Goal: Navigation & Orientation: Find specific page/section

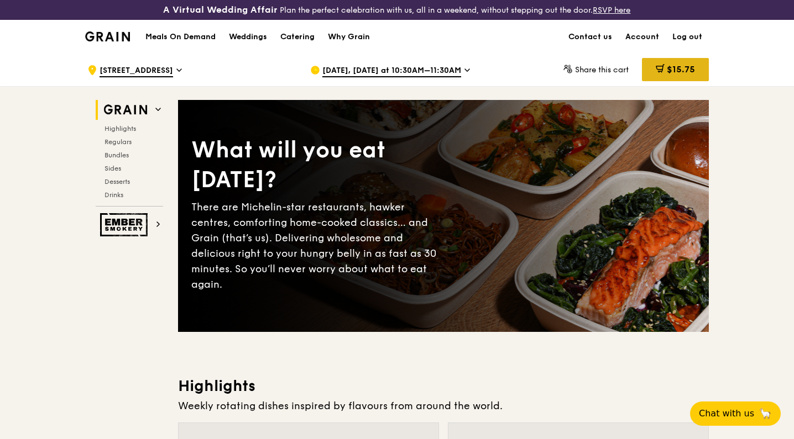
click at [668, 69] on span "$15.75" at bounding box center [681, 69] width 28 height 11
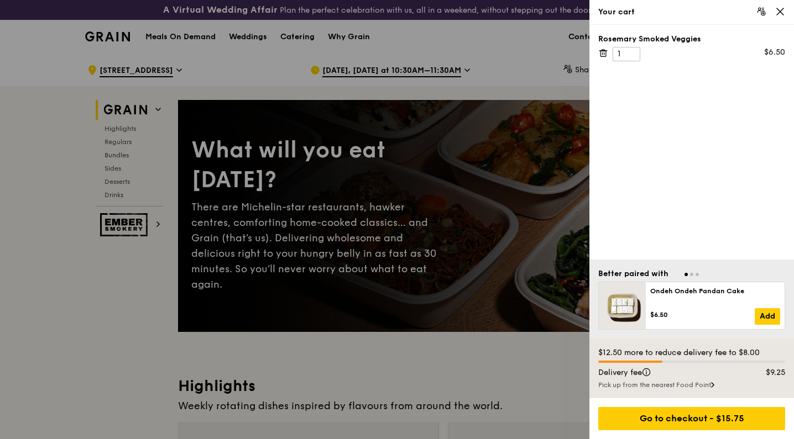
click at [602, 52] on icon at bounding box center [603, 53] width 10 height 10
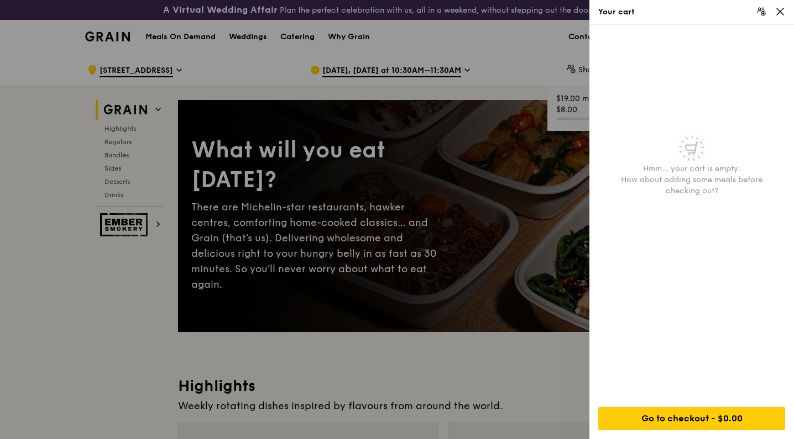
click at [507, 54] on div at bounding box center [397, 219] width 794 height 439
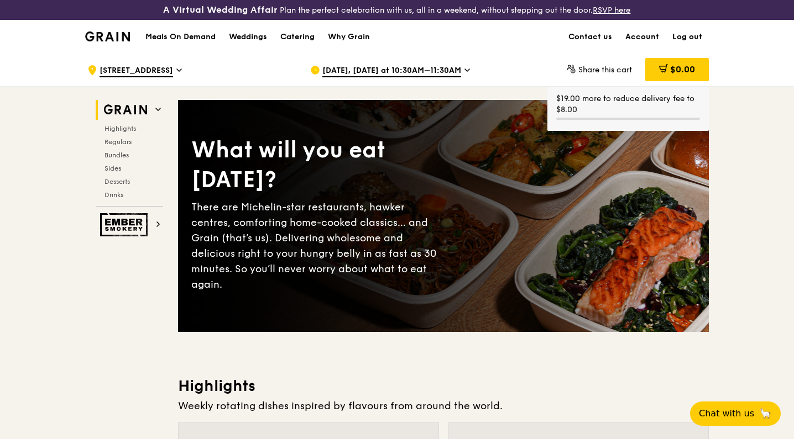
click at [781, 13] on div "A Virtual Wedding Affair Plan the perfect celebration with us, all in a weekend…" at bounding box center [397, 10] width 794 height 20
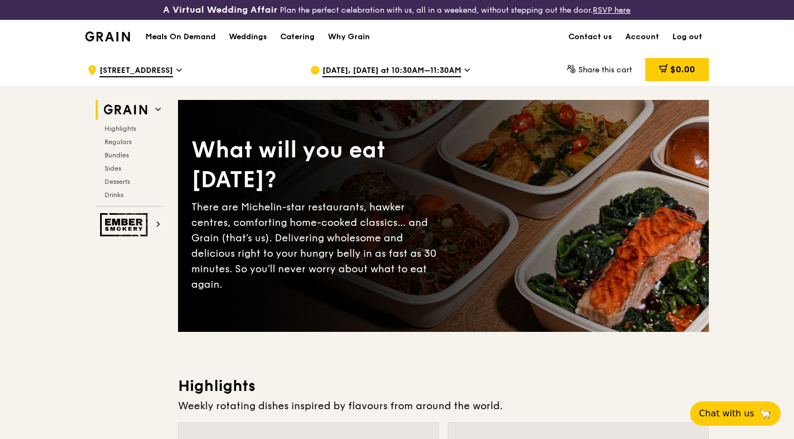
click at [642, 38] on link "Account" at bounding box center [642, 36] width 47 height 33
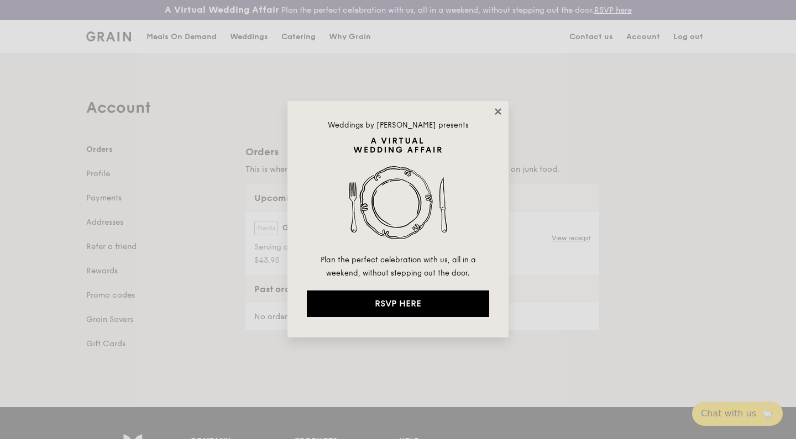
click at [500, 112] on icon at bounding box center [498, 112] width 10 height 10
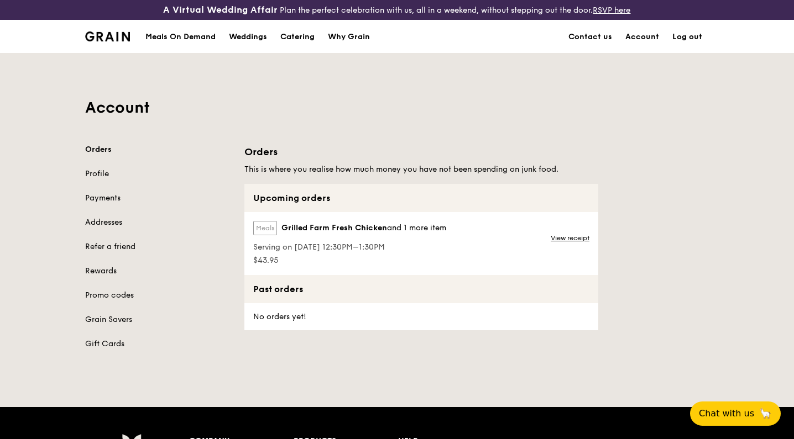
click at [268, 232] on label "Meals" at bounding box center [265, 228] width 24 height 14
click at [313, 227] on span "Grilled Farm Fresh Chicken" at bounding box center [334, 228] width 106 height 11
click at [567, 240] on link "View receipt" at bounding box center [570, 238] width 39 height 9
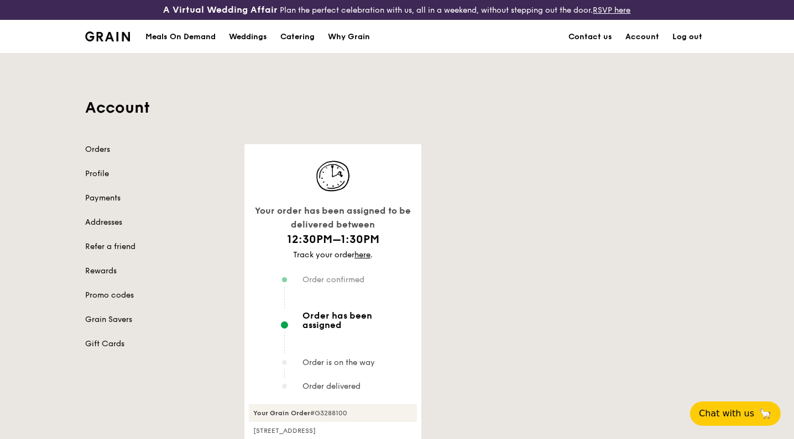
click at [109, 36] on img at bounding box center [107, 37] width 45 height 10
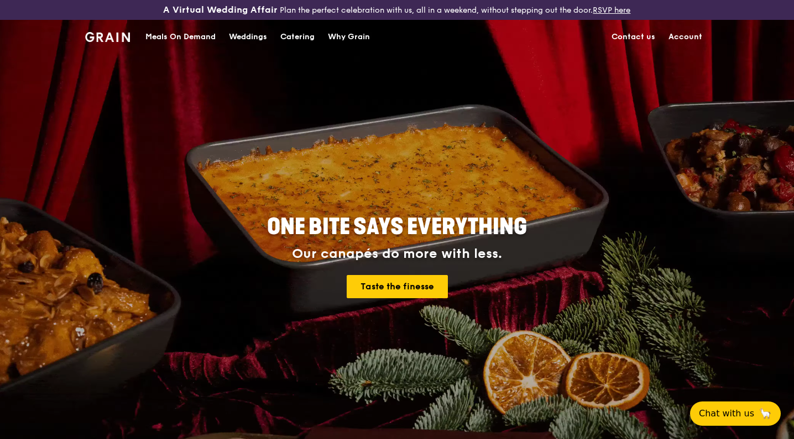
click at [355, 39] on div "Why Grain" at bounding box center [349, 36] width 42 height 33
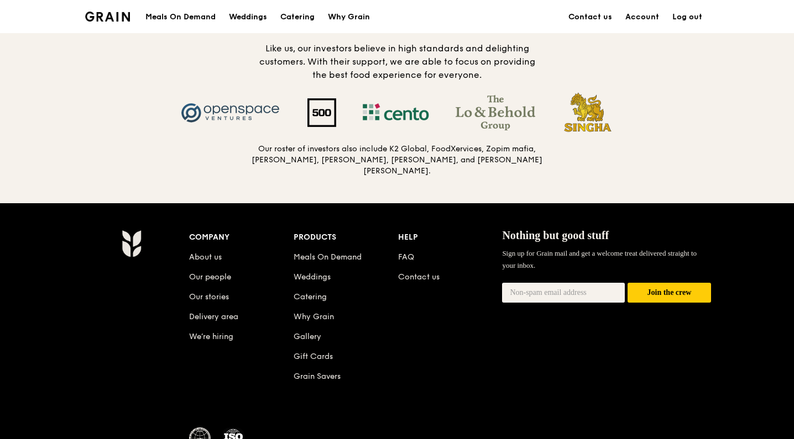
scroll to position [1154, 0]
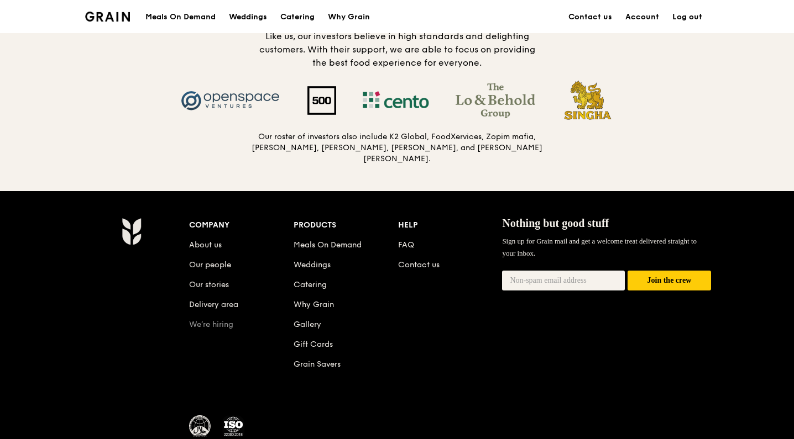
click at [201, 320] on link "We’re hiring" at bounding box center [211, 324] width 44 height 9
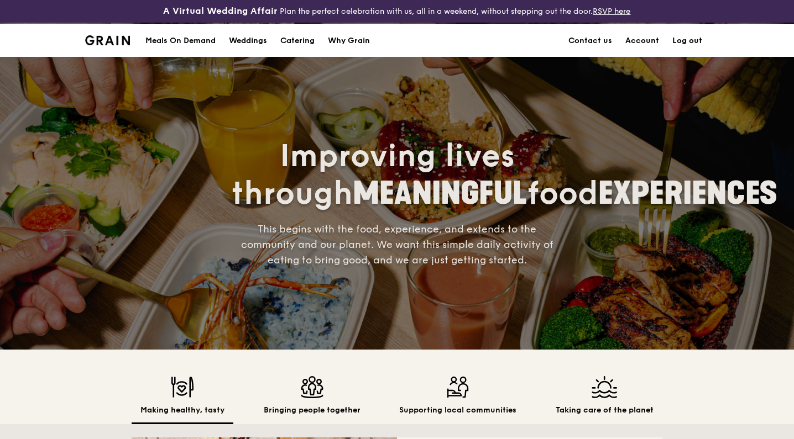
scroll to position [0, 0]
